Goal: Task Accomplishment & Management: Manage account settings

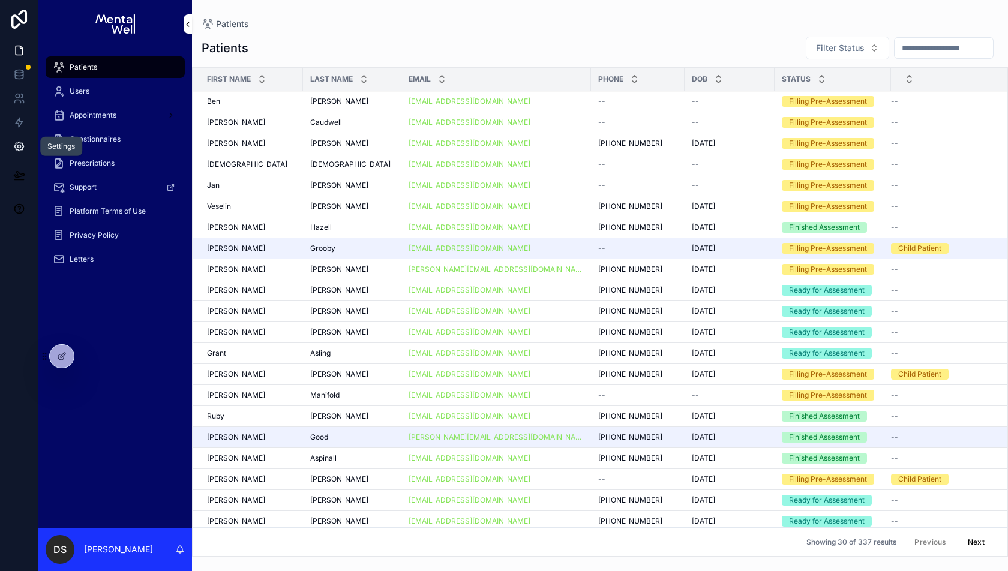
click at [21, 148] on icon at bounding box center [19, 146] width 12 height 12
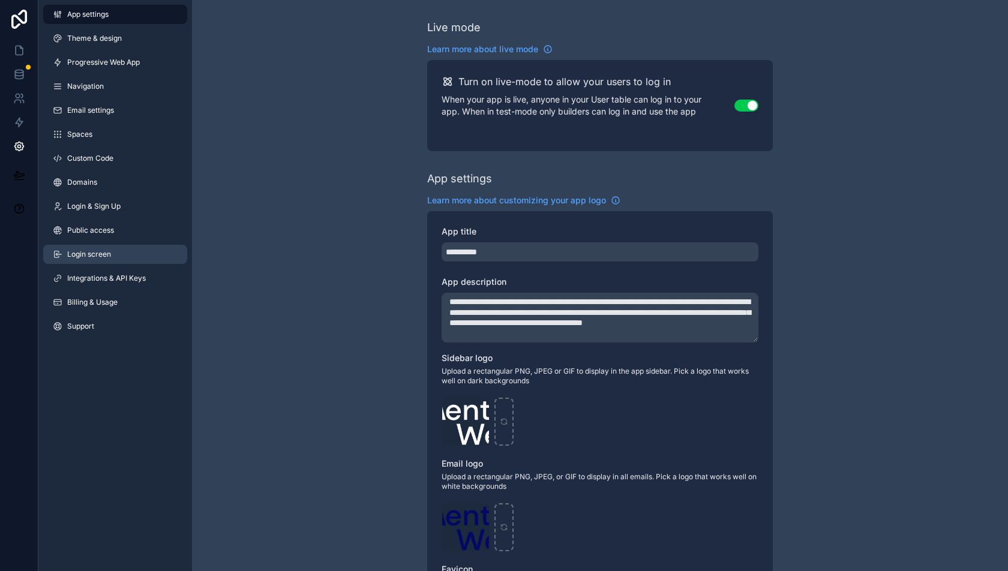
click at [119, 260] on link "Login screen" at bounding box center [115, 254] width 144 height 19
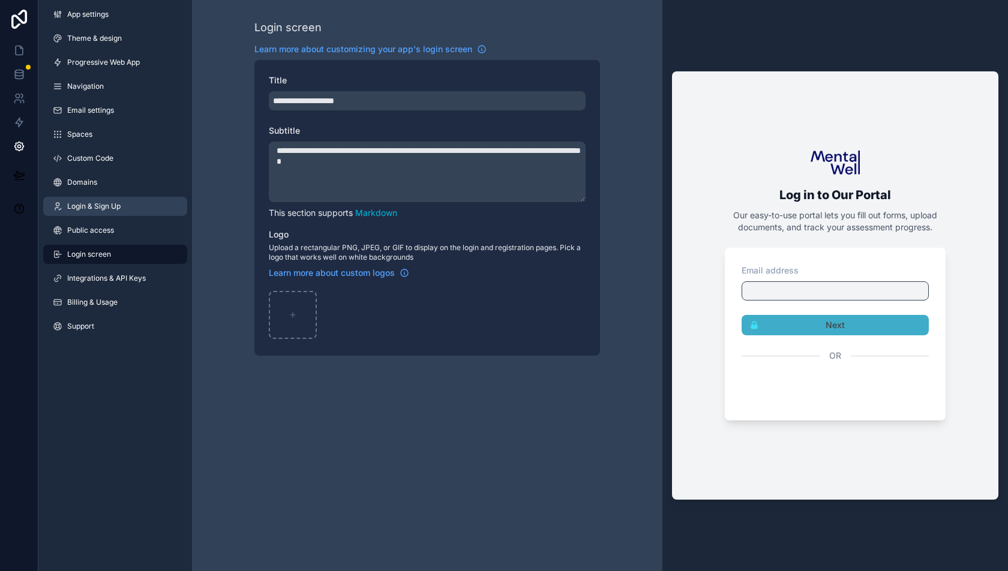
click at [115, 205] on span "Login & Sign Up" at bounding box center [93, 207] width 53 height 10
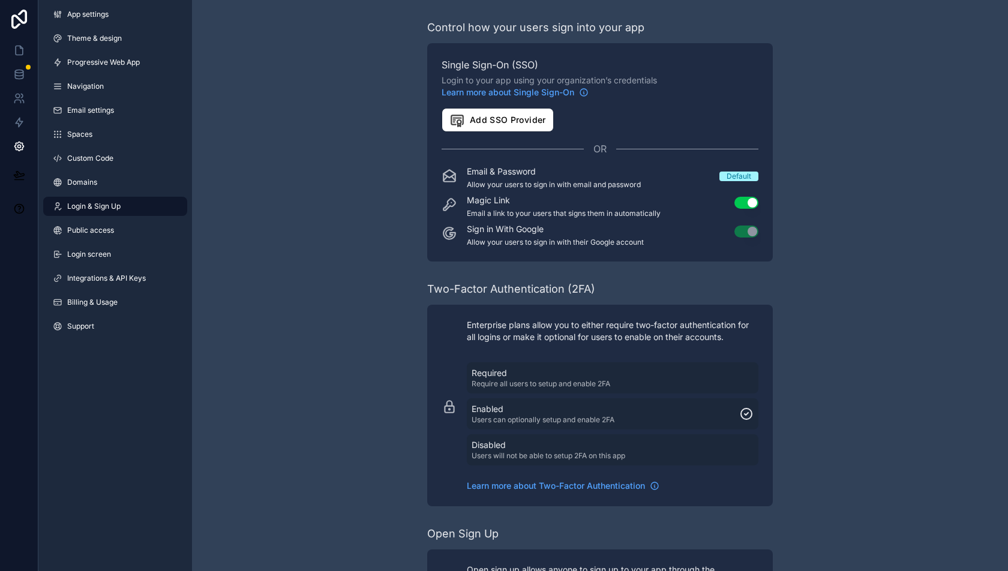
click at [750, 206] on button "Use setting" at bounding box center [746, 203] width 24 height 12
click at [19, 173] on icon at bounding box center [19, 175] width 10 height 6
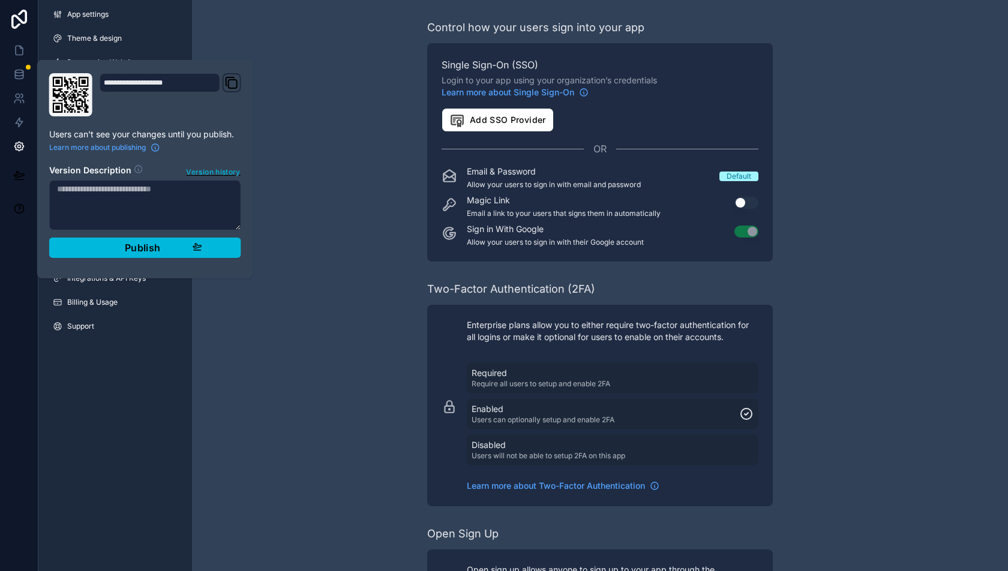
click at [124, 206] on textarea at bounding box center [145, 205] width 192 height 50
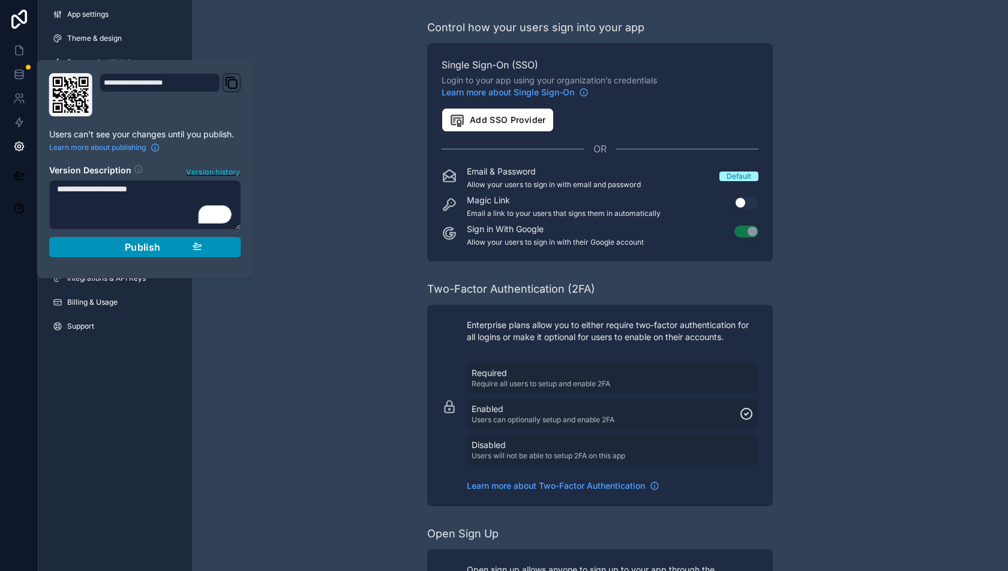
type textarea "**********"
click at [100, 243] on div "Publish" at bounding box center [145, 247] width 114 height 12
